Goal: Task Accomplishment & Management: Manage account settings

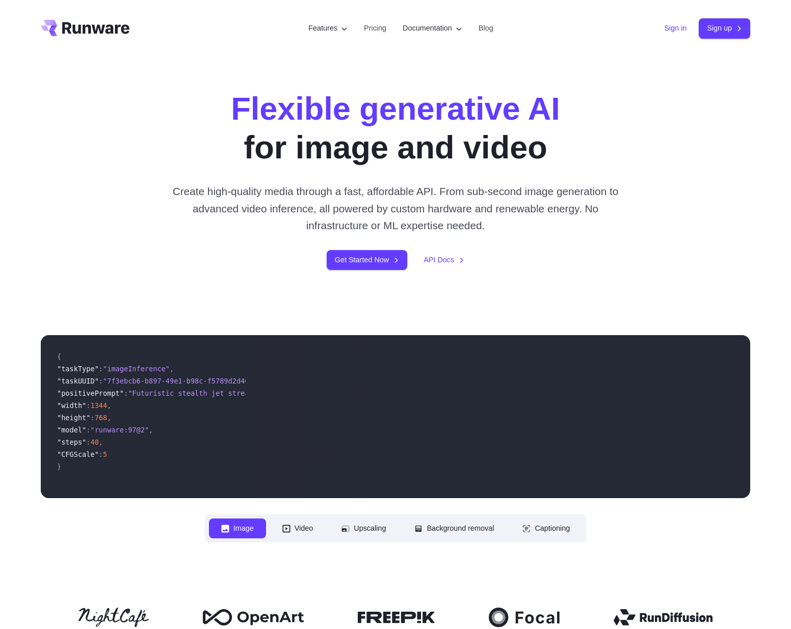
click at [670, 28] on link "Sign in" at bounding box center [675, 28] width 22 height 12
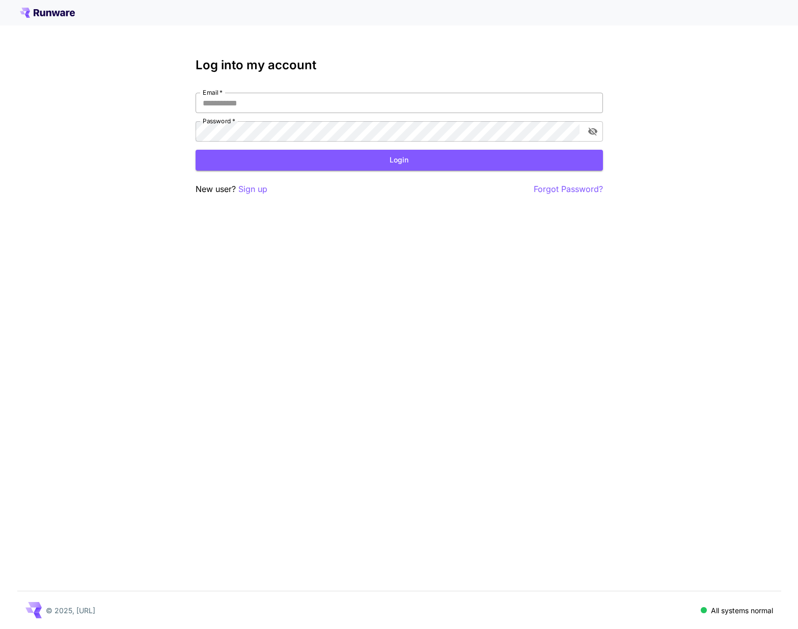
click at [234, 105] on input "Email   *" at bounding box center [400, 103] width 408 height 20
paste input "**********"
type input "**********"
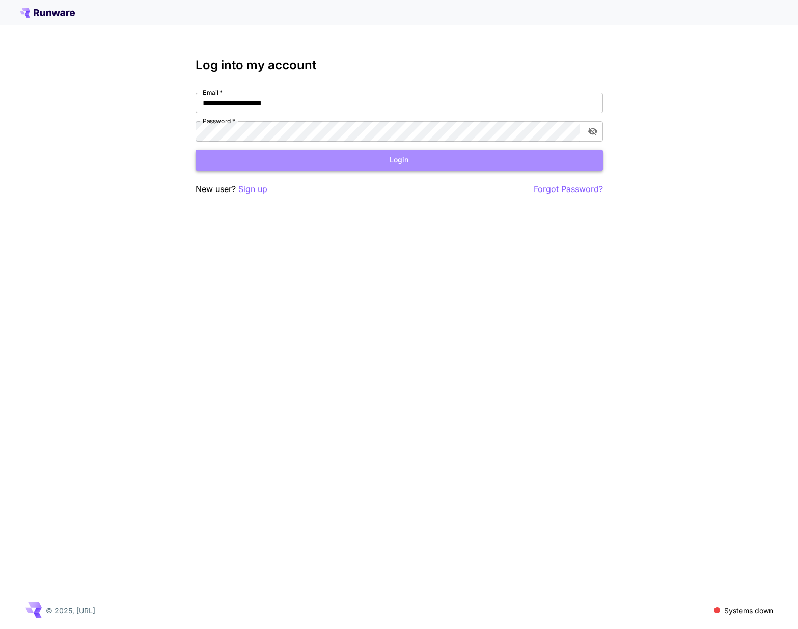
click at [268, 159] on button "Login" at bounding box center [400, 160] width 408 height 21
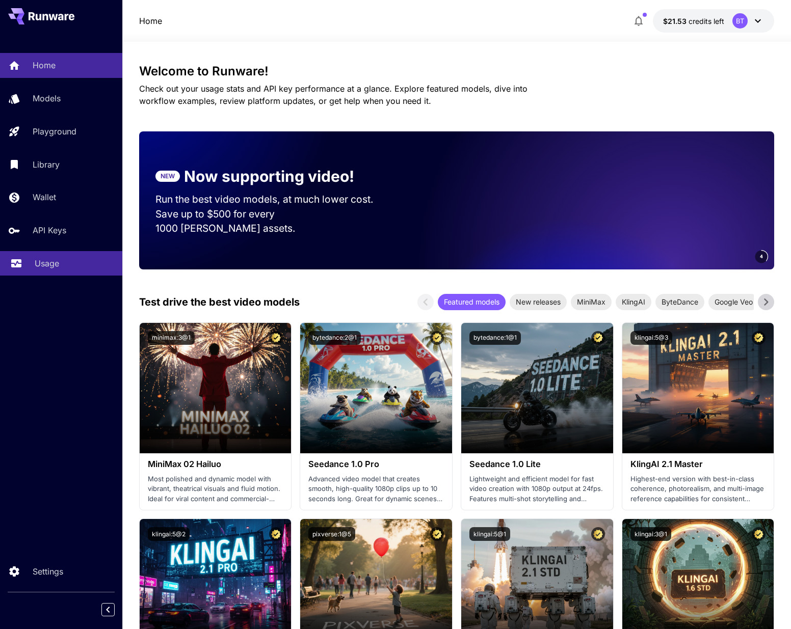
click at [45, 262] on p "Usage" at bounding box center [47, 263] width 24 height 12
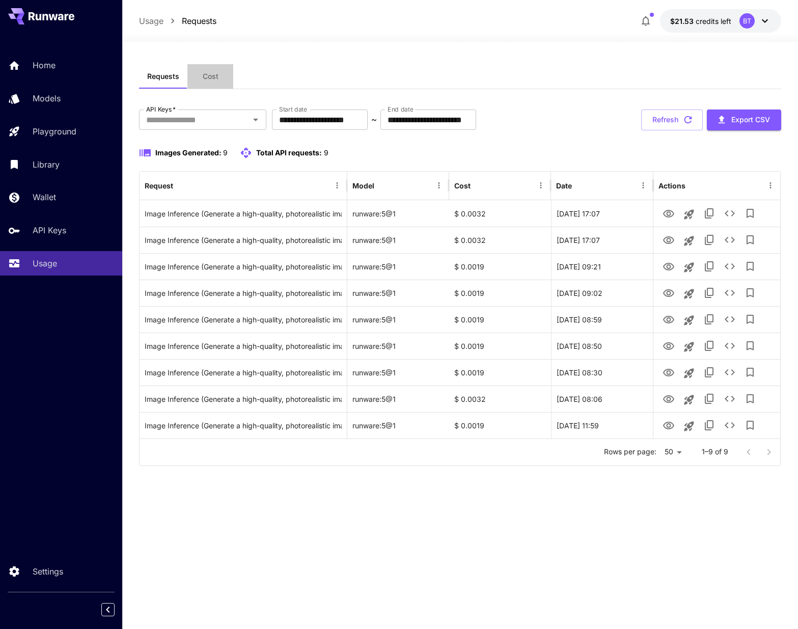
click at [208, 79] on span "Cost" at bounding box center [211, 76] width 16 height 9
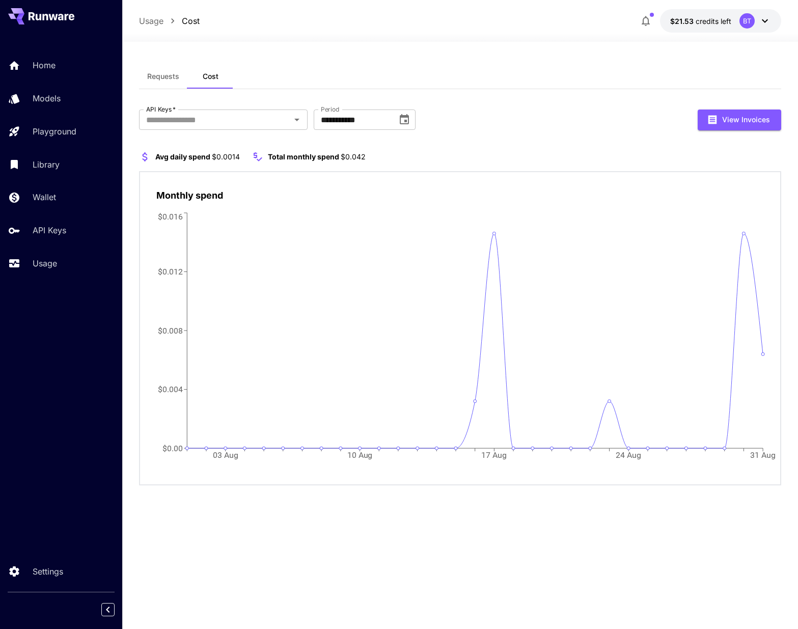
click at [648, 20] on icon "button" at bounding box center [646, 21] width 12 height 12
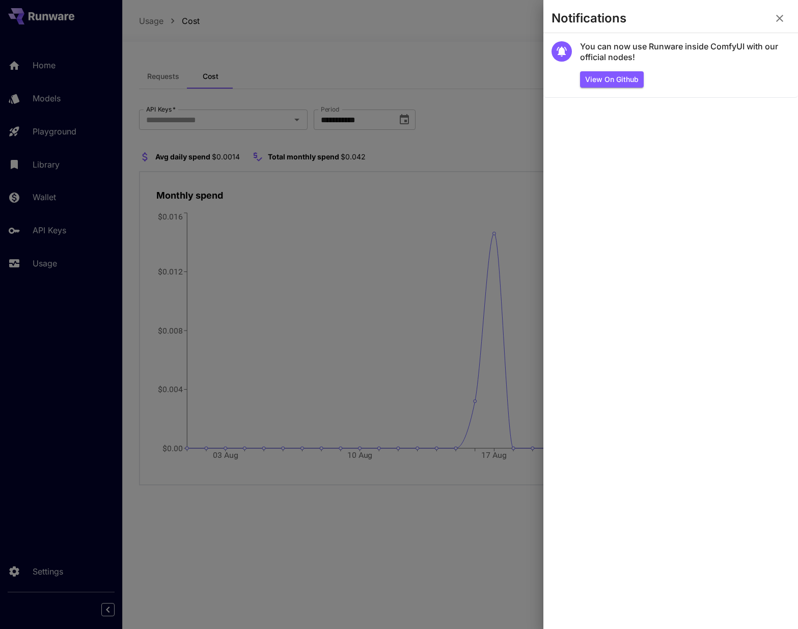
click at [781, 15] on icon "button" at bounding box center [780, 18] width 12 height 12
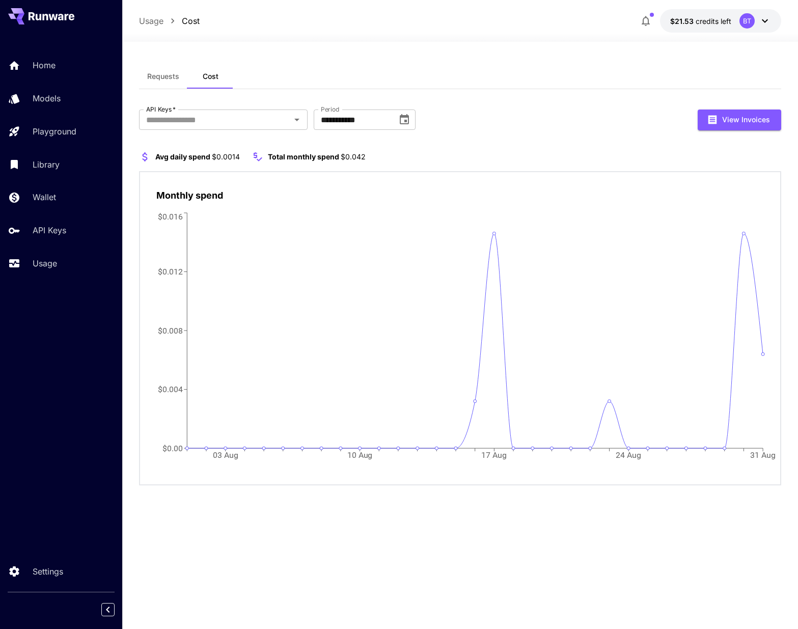
click at [762, 22] on icon at bounding box center [765, 21] width 12 height 12
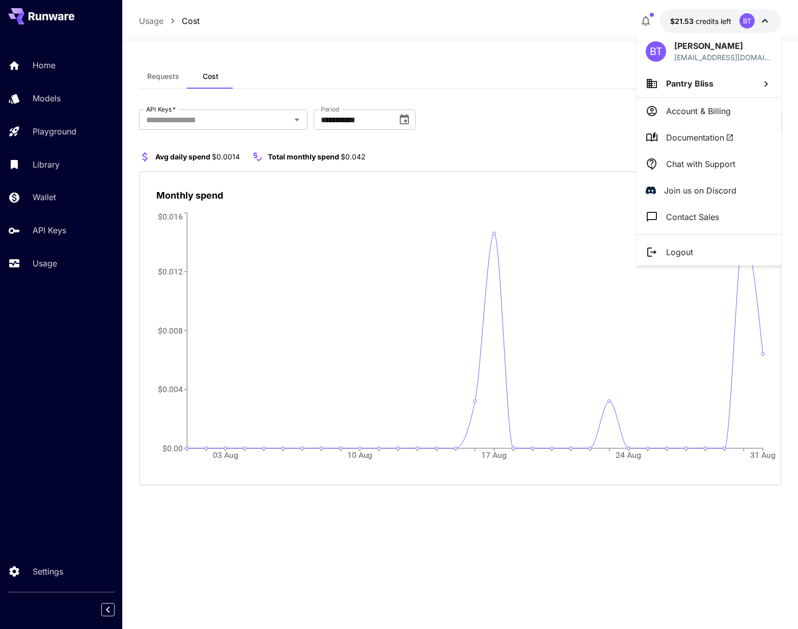
click at [491, 52] on div at bounding box center [399, 314] width 798 height 629
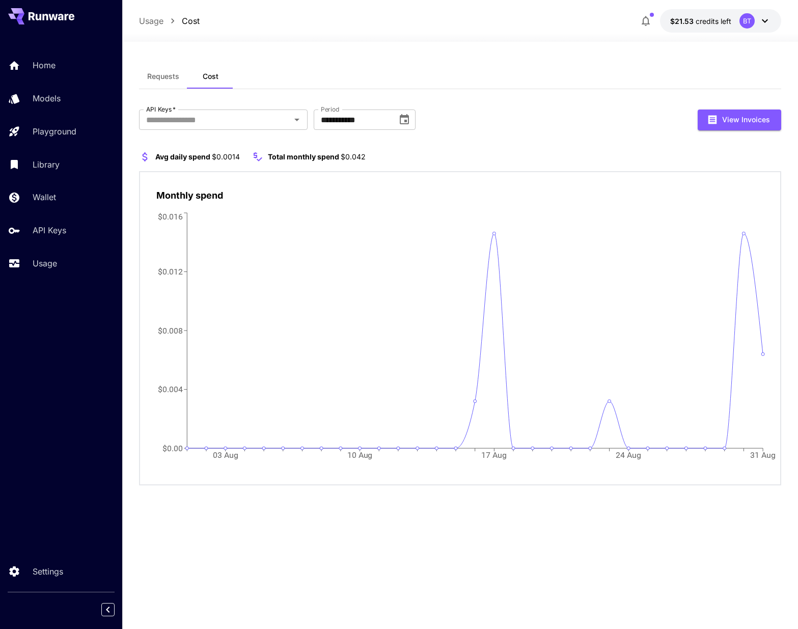
click at [767, 19] on icon at bounding box center [765, 21] width 12 height 12
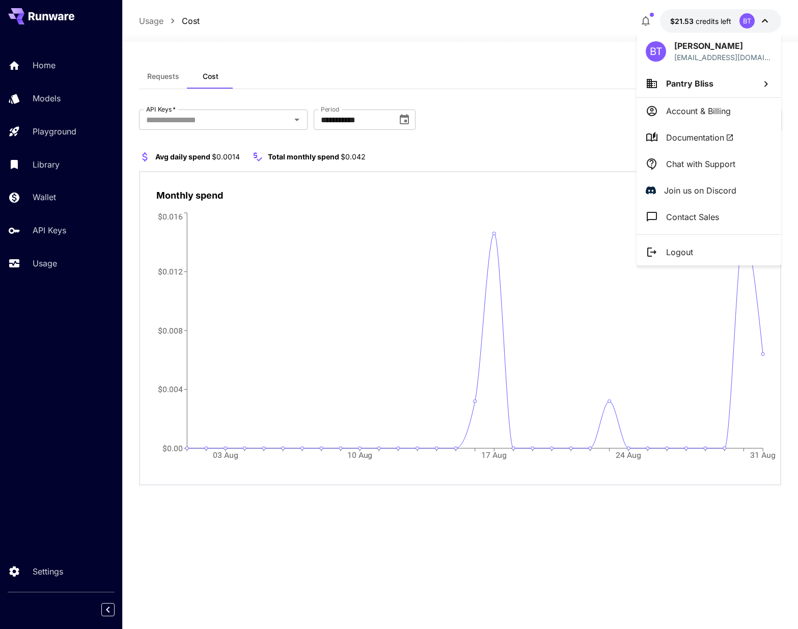
click at [686, 112] on p "Account & Billing" at bounding box center [698, 111] width 65 height 12
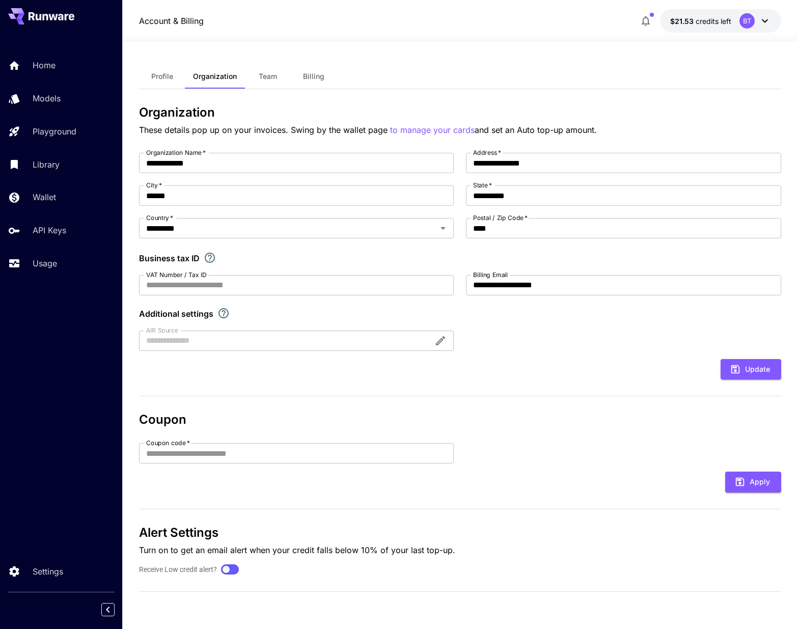
click at [311, 77] on span "Billing" at bounding box center [313, 76] width 21 height 9
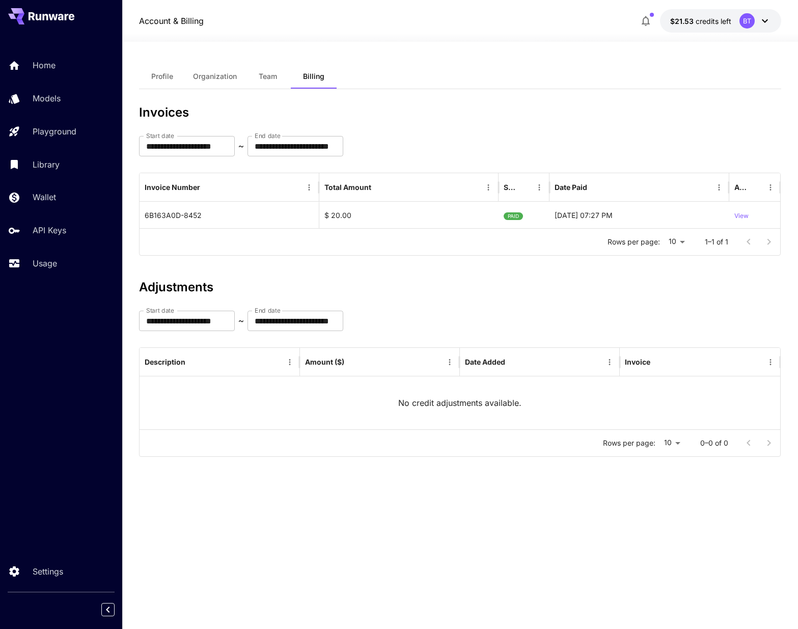
click at [172, 74] on span "Profile" at bounding box center [162, 76] width 22 height 9
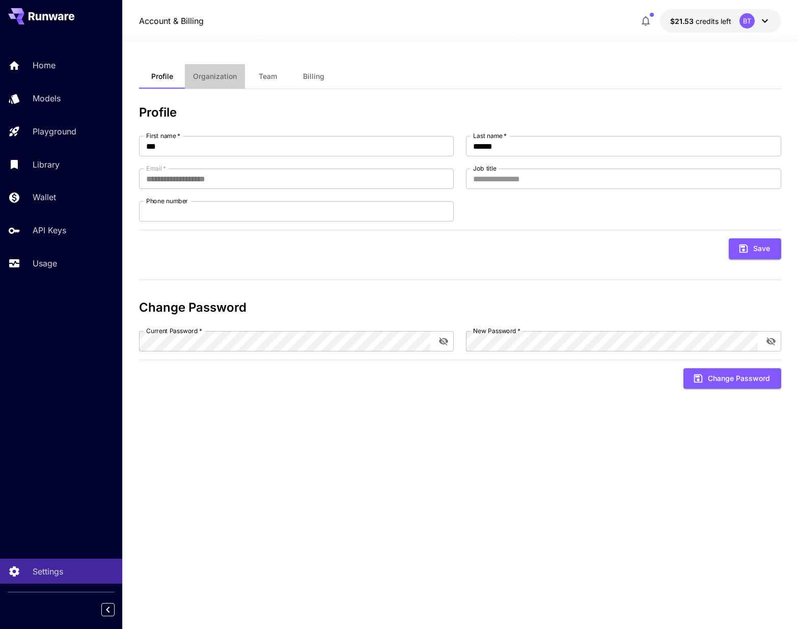
click at [227, 76] on span "Organization" at bounding box center [215, 76] width 44 height 9
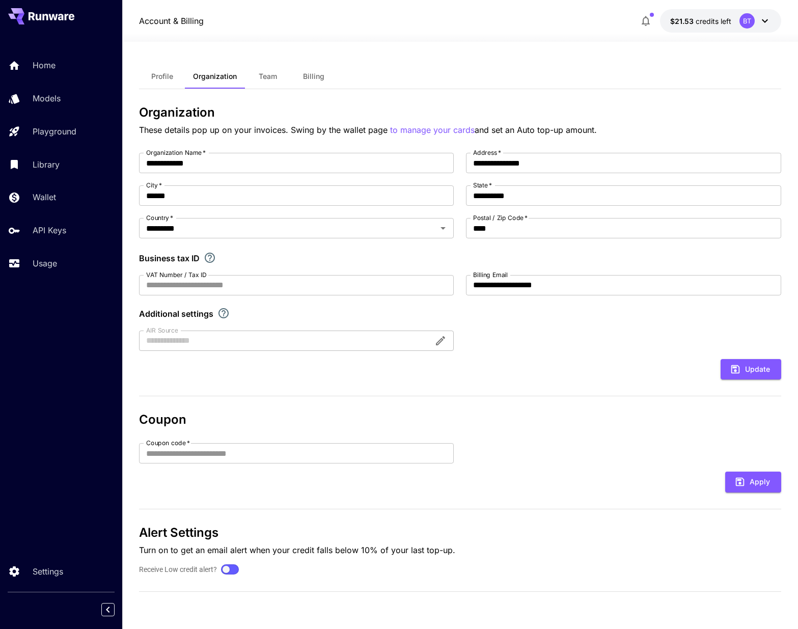
click at [276, 77] on span "Team" at bounding box center [268, 76] width 18 height 9
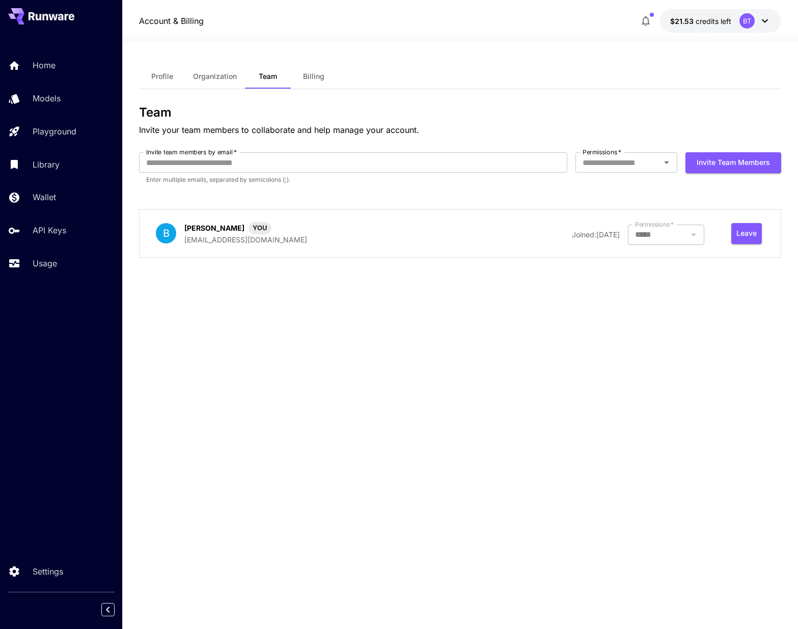
click at [318, 77] on span "Billing" at bounding box center [313, 76] width 21 height 9
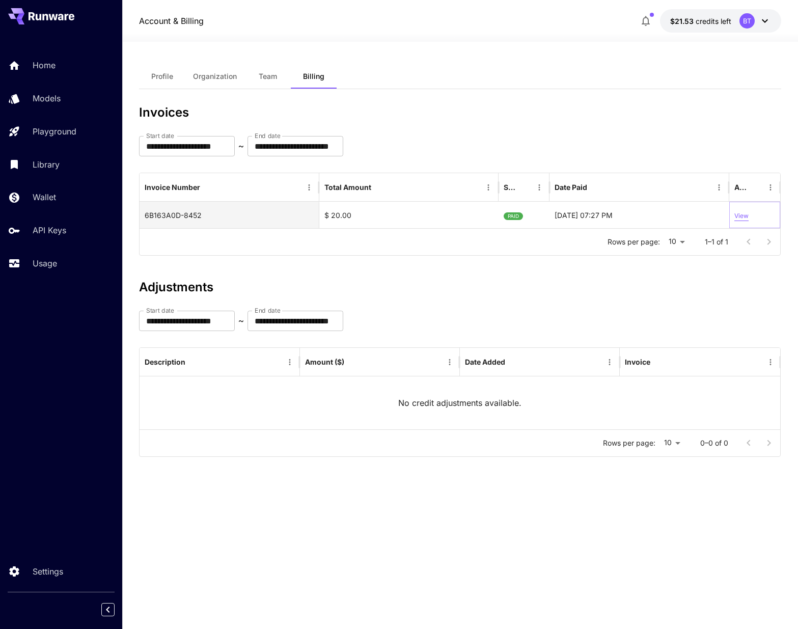
click at [738, 214] on p "View" at bounding box center [742, 216] width 14 height 10
click at [40, 195] on p "Wallet" at bounding box center [46, 197] width 23 height 12
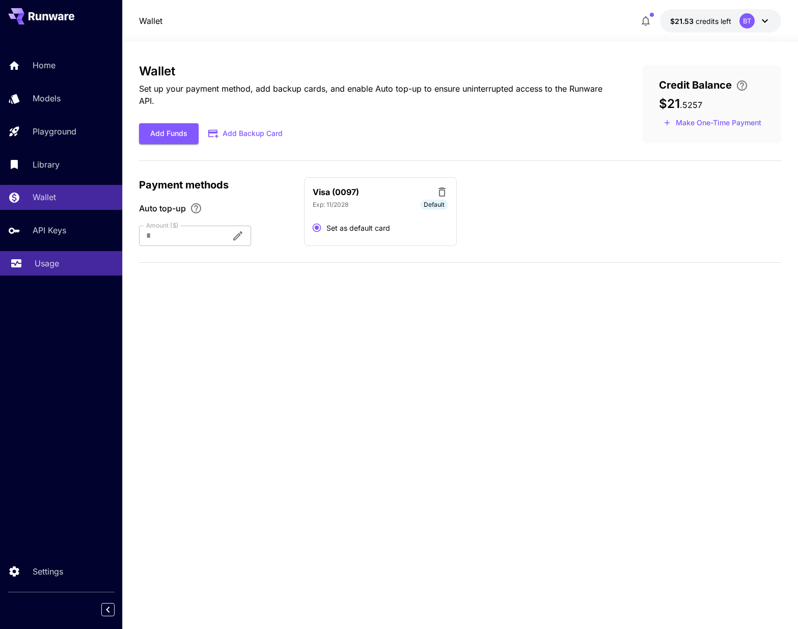
click at [52, 267] on p "Usage" at bounding box center [47, 263] width 24 height 12
